Goal: Task Accomplishment & Management: Manage account settings

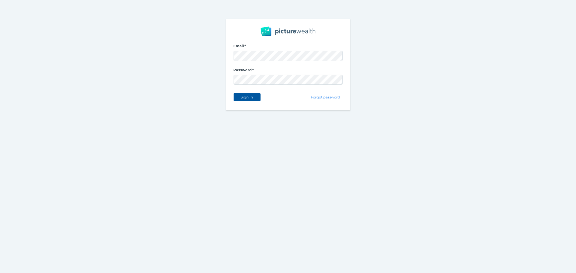
click at [249, 96] on span "Sign in" at bounding box center [247, 97] width 17 height 4
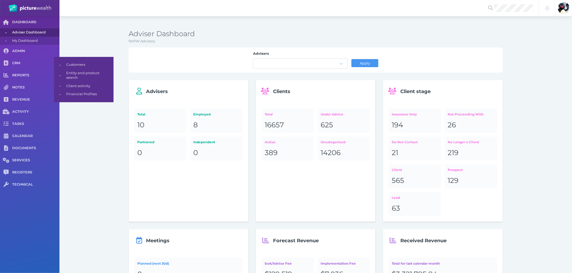
drag, startPoint x: 88, startPoint y: 66, endPoint x: 115, endPoint y: 66, distance: 26.8
click at [88, 66] on span "Customers" at bounding box center [88, 65] width 45 height 8
select select "25"
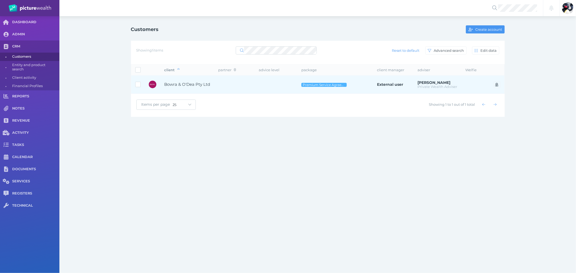
click at [226, 89] on td at bounding box center [235, 85] width 41 height 18
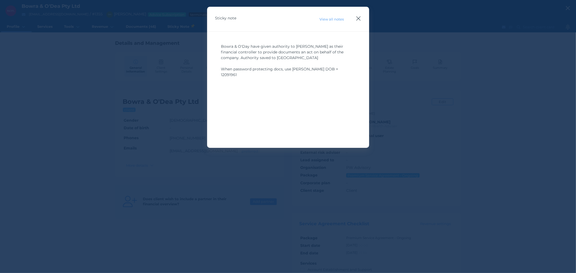
click at [359, 15] on icon "button" at bounding box center [358, 18] width 5 height 7
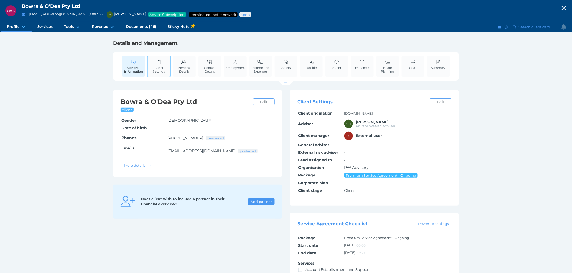
click at [163, 60] on link "Client Settings" at bounding box center [159, 66] width 23 height 20
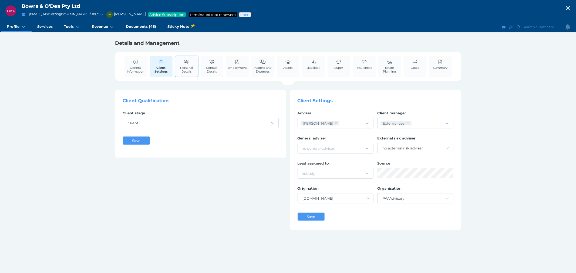
click at [188, 64] on icon at bounding box center [187, 62] width 6 height 5
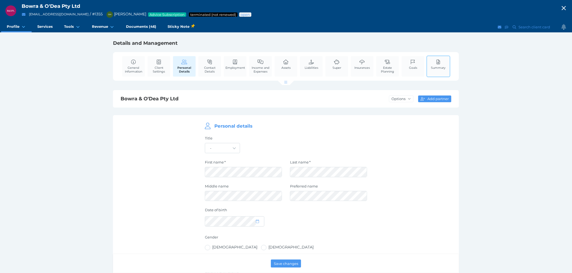
click at [430, 61] on link "Summary" at bounding box center [438, 64] width 17 height 16
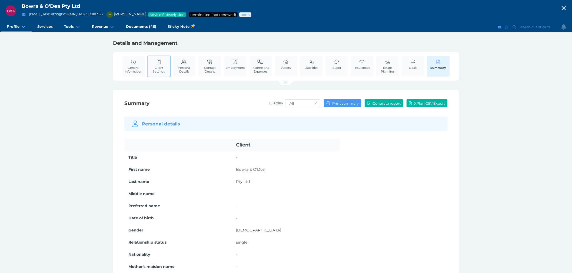
drag, startPoint x: 95, startPoint y: 168, endPoint x: 155, endPoint y: 66, distance: 117.9
click at [410, 65] on link "Goals" at bounding box center [412, 64] width 11 height 16
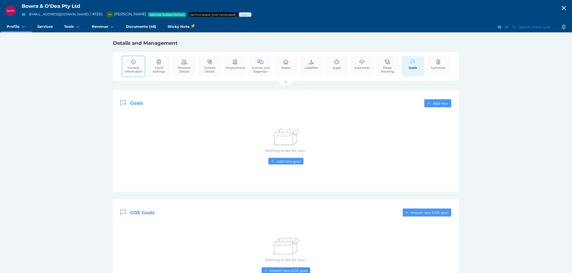
click at [137, 66] on span "General Information" at bounding box center [133, 70] width 20 height 8
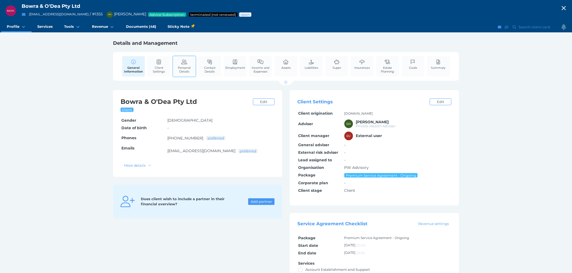
click at [184, 71] on span "Personal Details" at bounding box center [184, 70] width 20 height 8
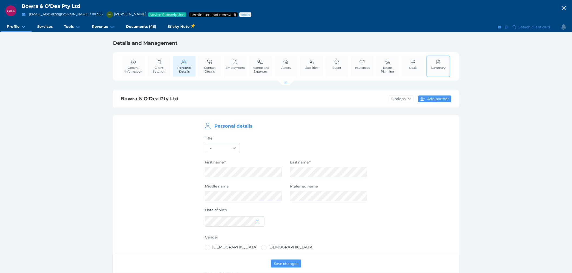
click at [429, 66] on div "Summary" at bounding box center [438, 67] width 24 height 22
click at [434, 66] on span "Summary" at bounding box center [438, 68] width 15 height 4
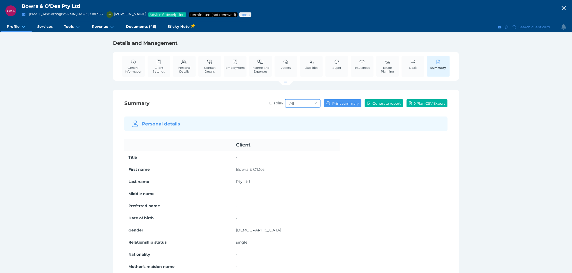
click at [295, 102] on select "All Adviser input Client input System input" at bounding box center [302, 104] width 35 height 8
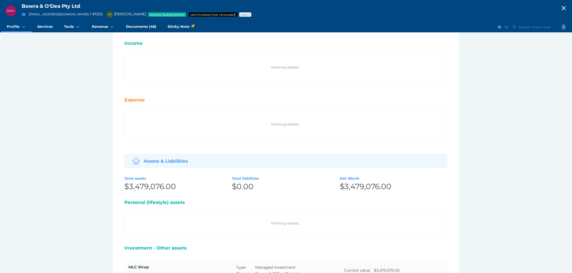
scroll to position [660, 0]
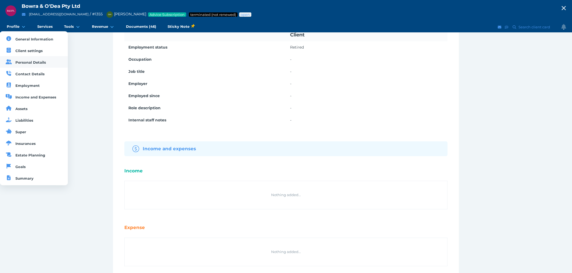
click at [26, 65] on link "Personal Details" at bounding box center [34, 62] width 68 height 12
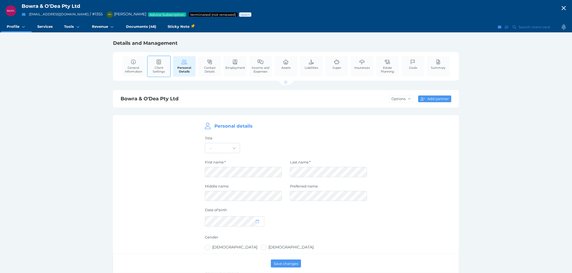
click at [154, 68] on span "Client Settings" at bounding box center [159, 70] width 20 height 8
